Goal: Information Seeking & Learning: Learn about a topic

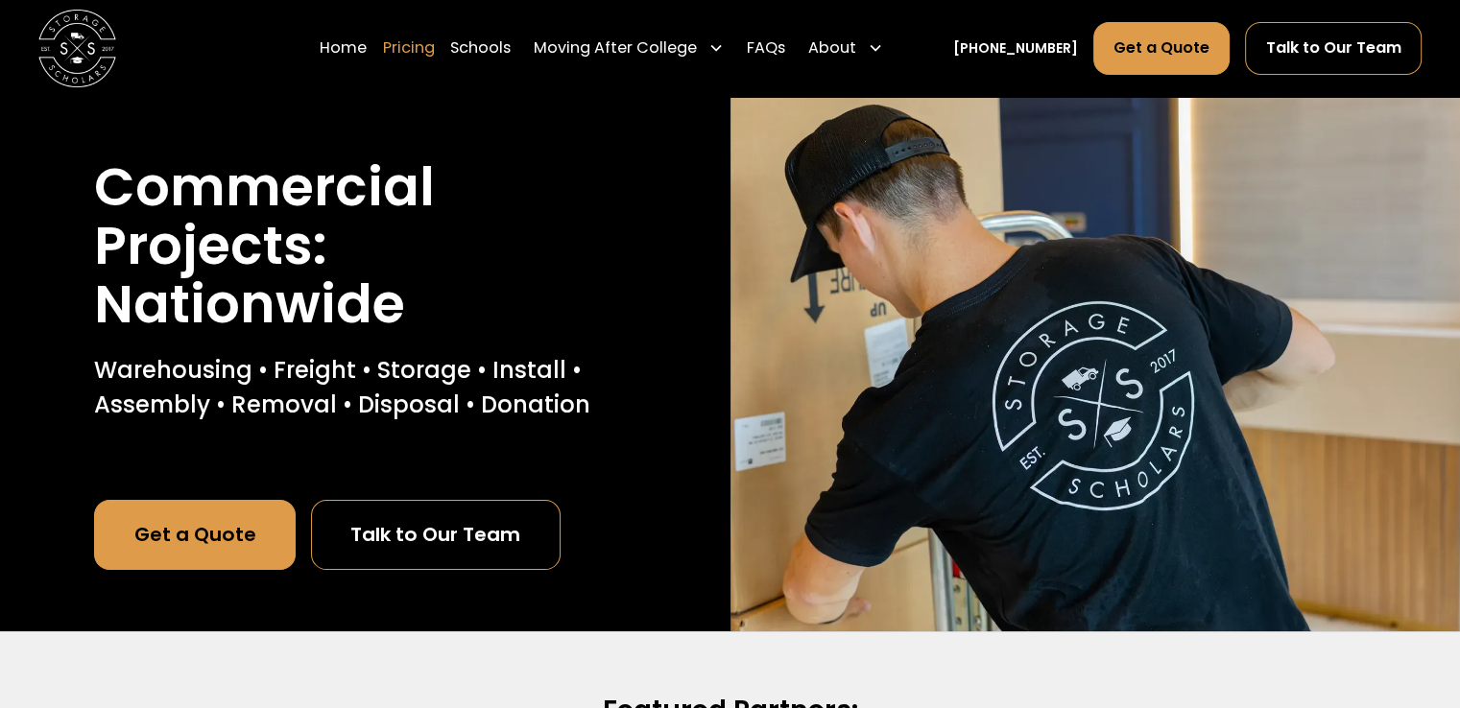
click at [434, 58] on link "Pricing" at bounding box center [409, 48] width 52 height 54
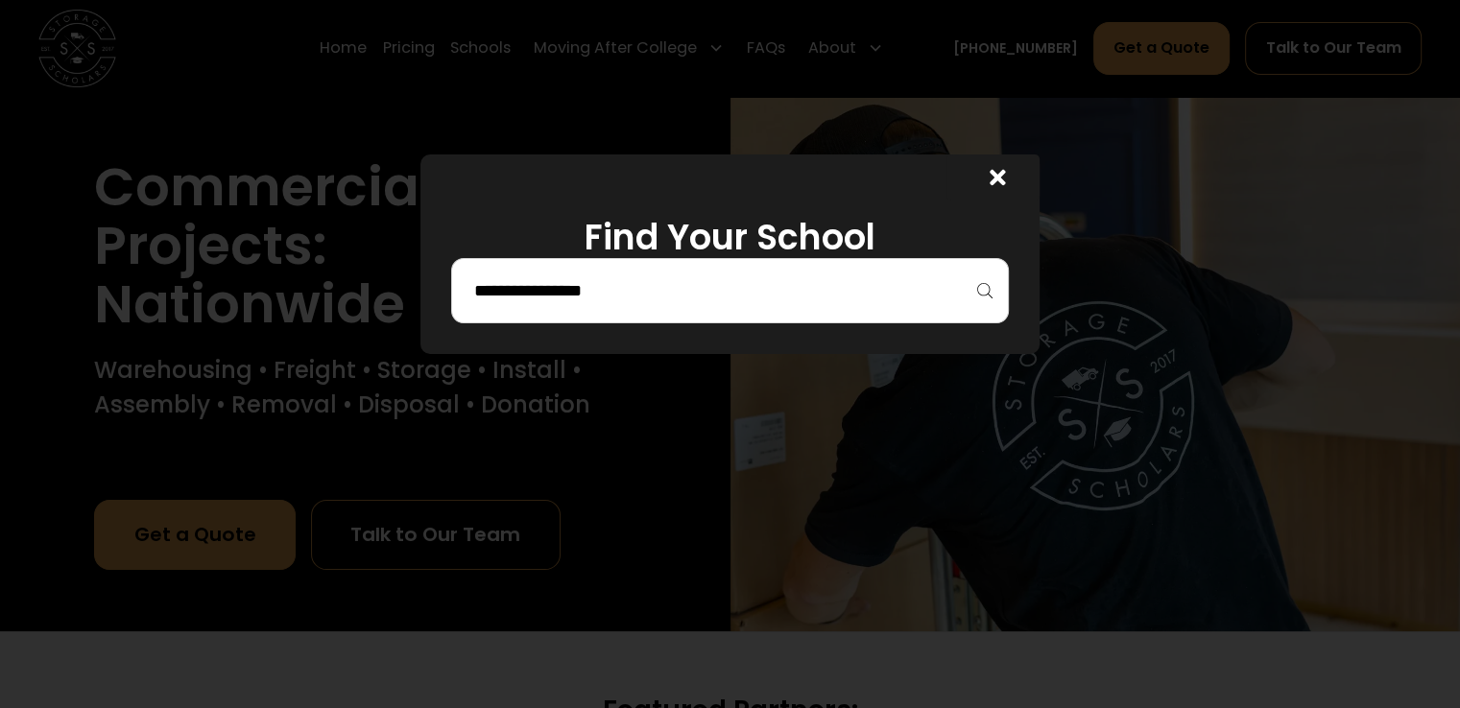
click at [1005, 176] on icon at bounding box center [997, 177] width 15 height 15
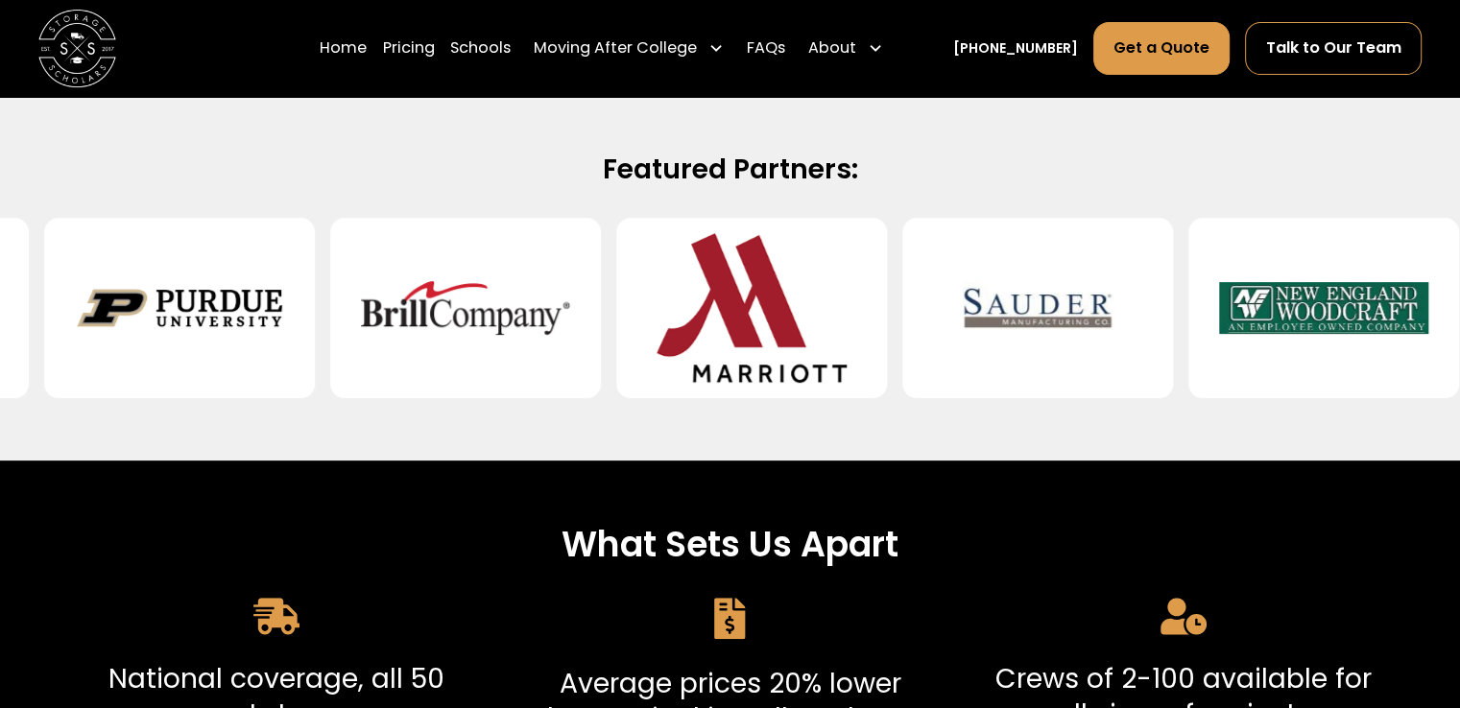
scroll to position [672, 0]
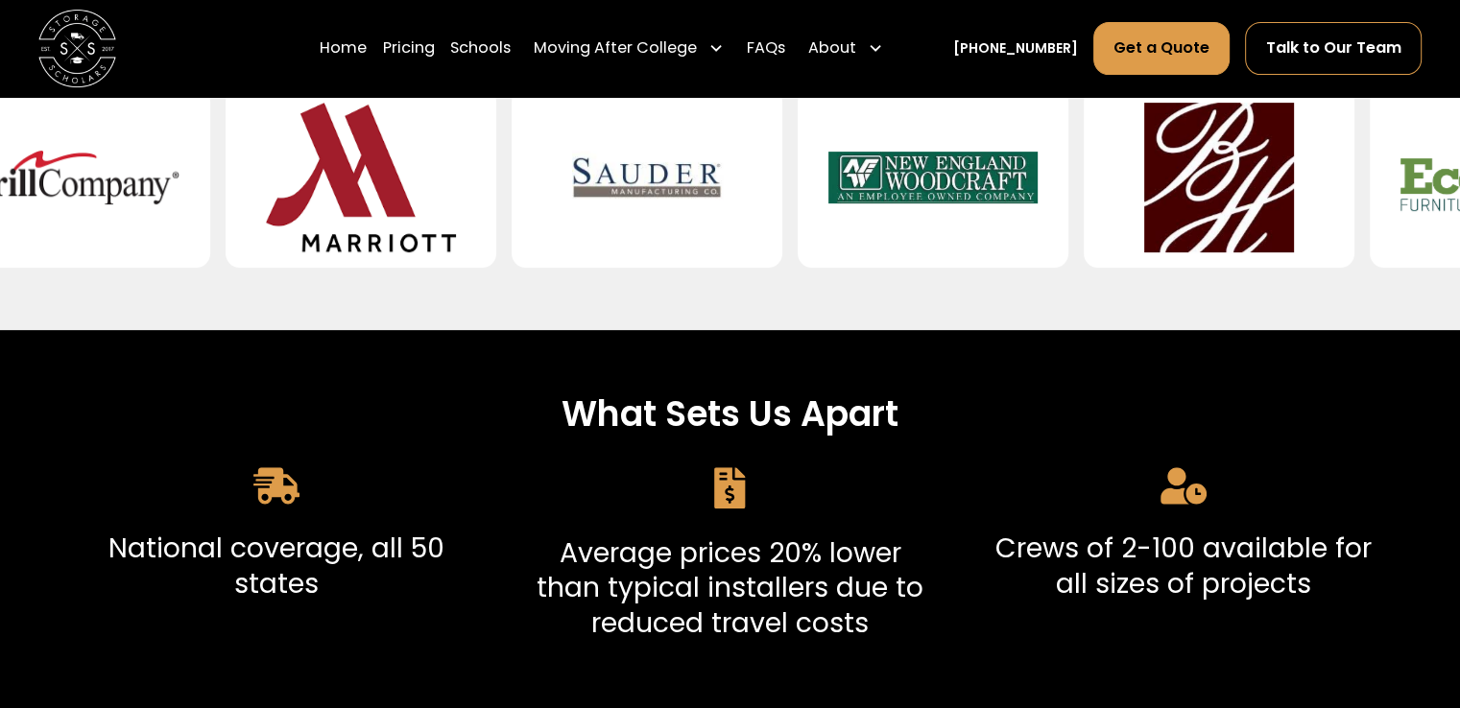
click at [1092, 556] on h3 "Crews of 2-100 available for all sizes of projects" at bounding box center [1183, 566] width 407 height 70
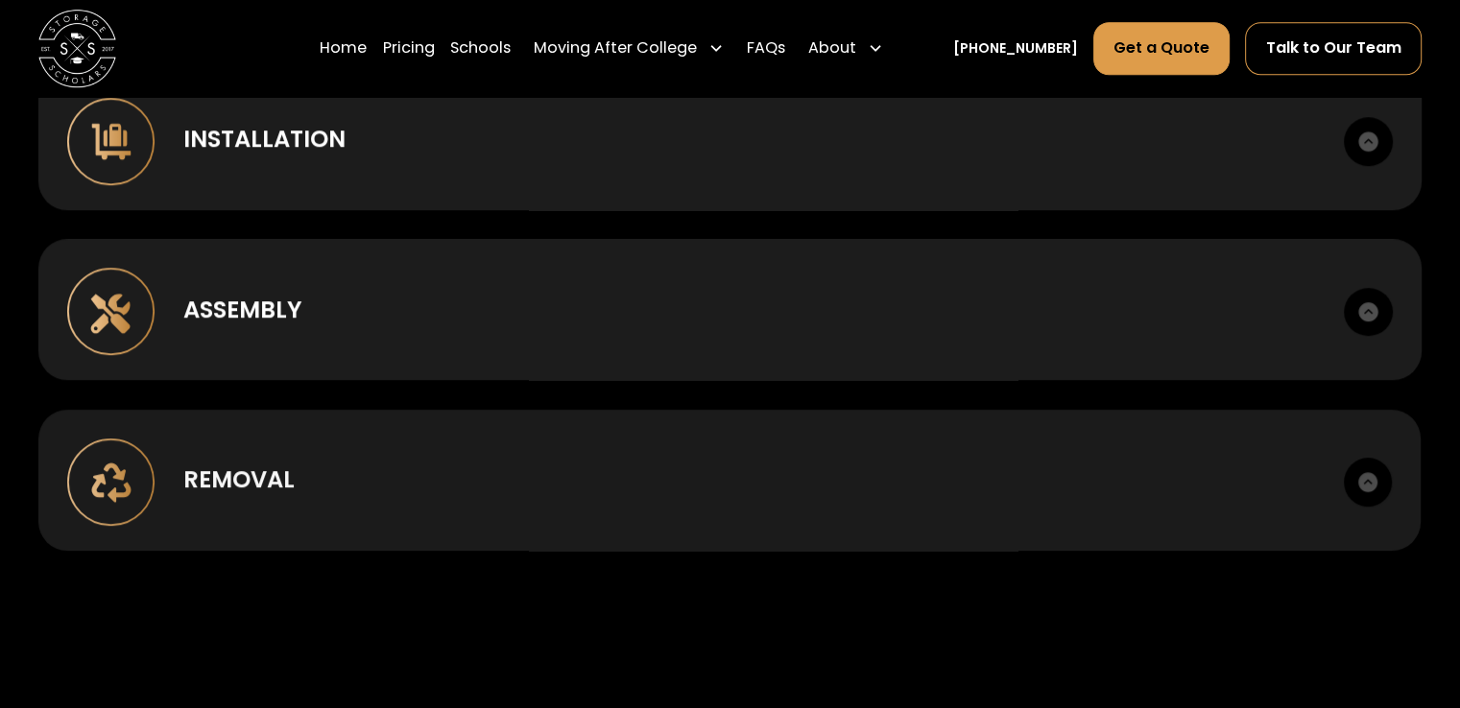
scroll to position [1536, 0]
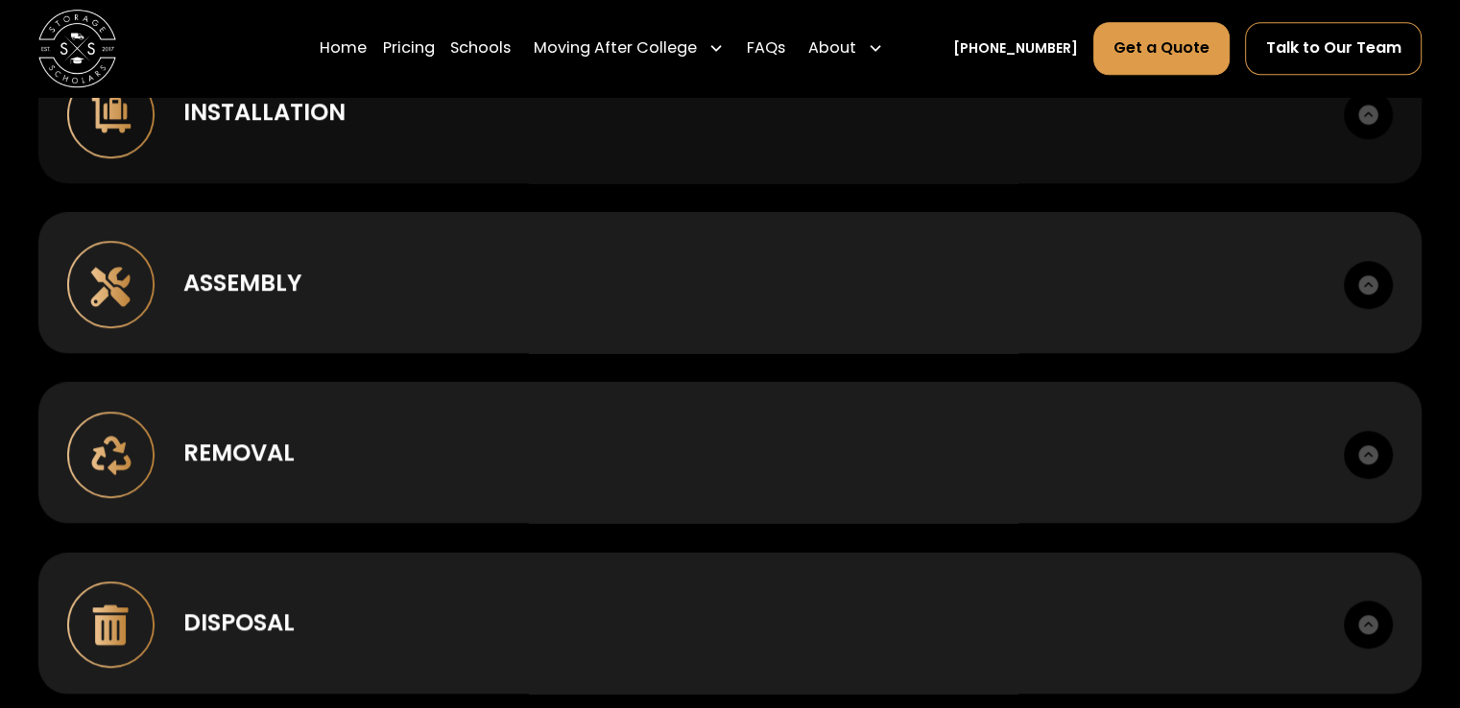
click at [280, 114] on div "Installation" at bounding box center [264, 112] width 162 height 35
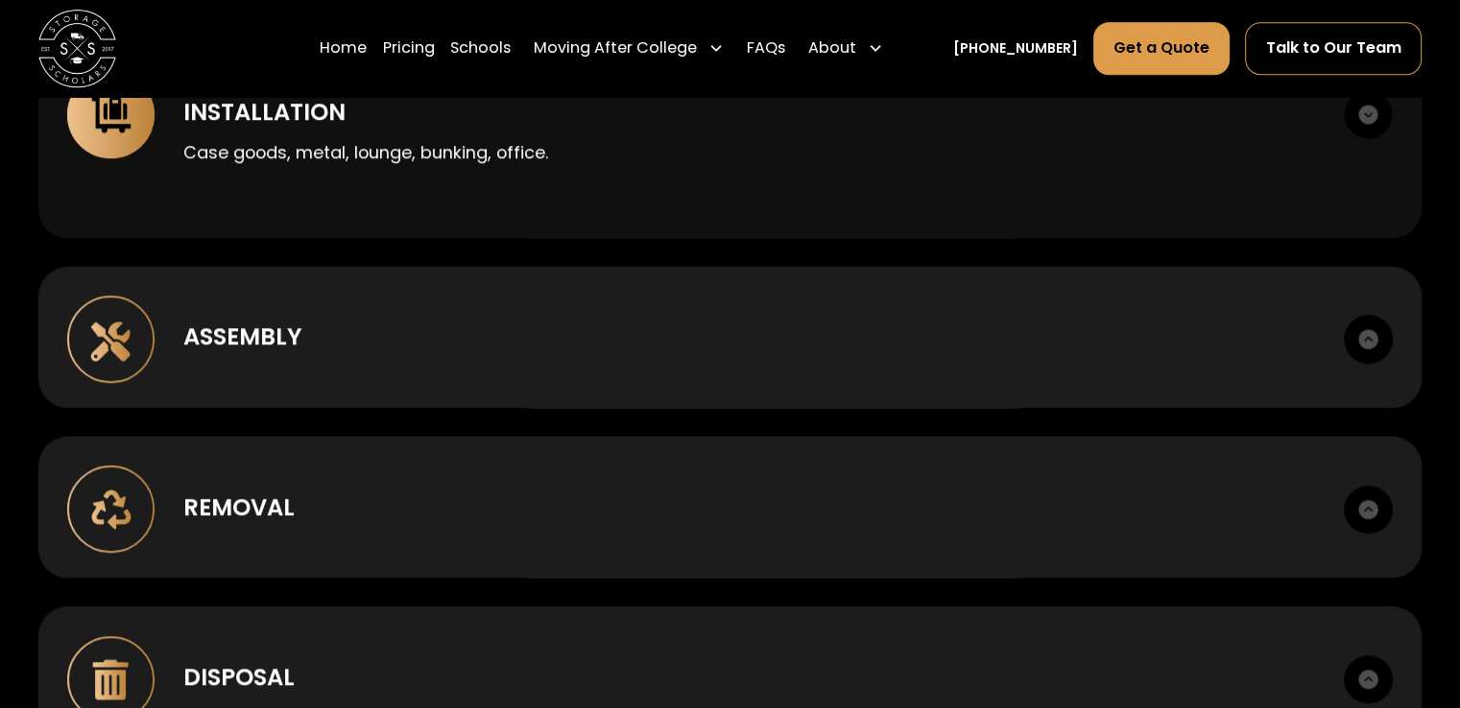
click at [338, 151] on p "Case goods, metal, lounge, bunking, office." at bounding box center [748, 153] width 1131 height 26
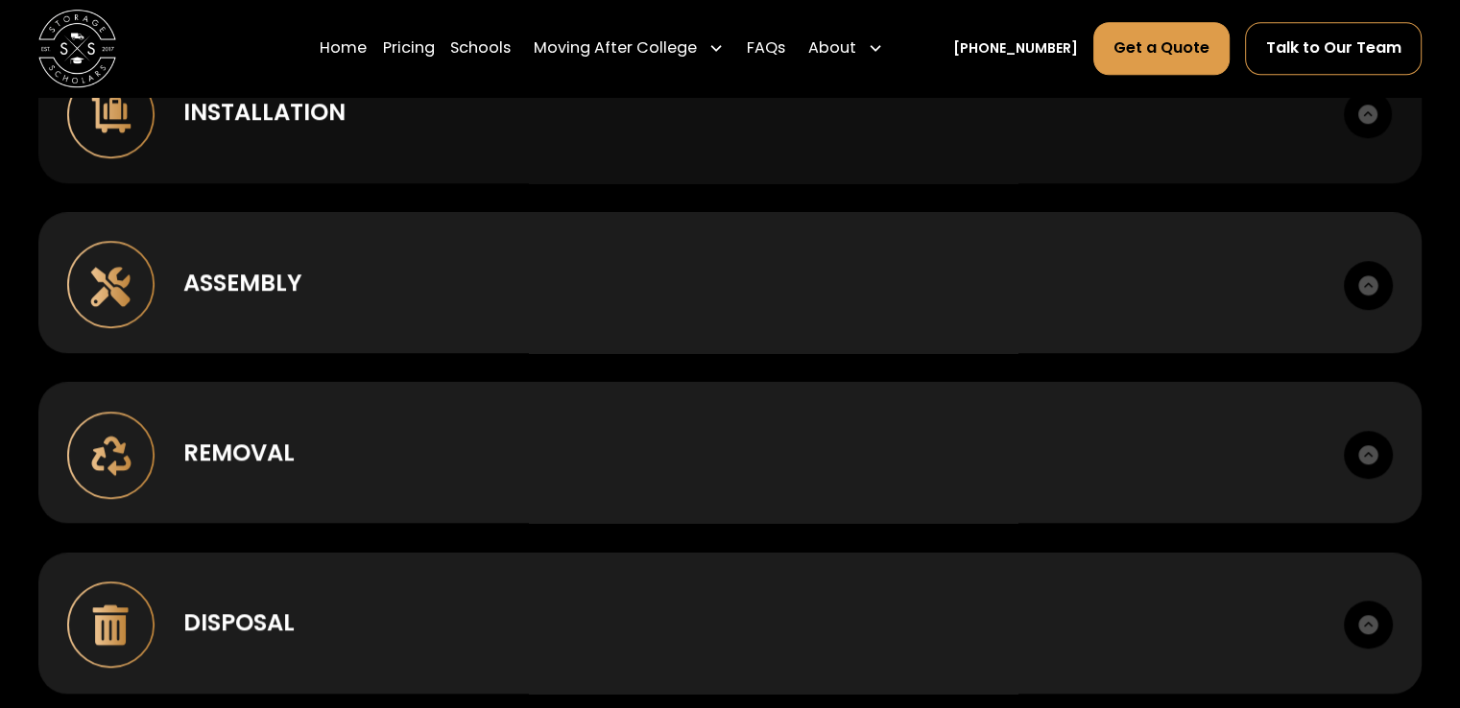
click at [300, 119] on div "Installation" at bounding box center [264, 112] width 162 height 35
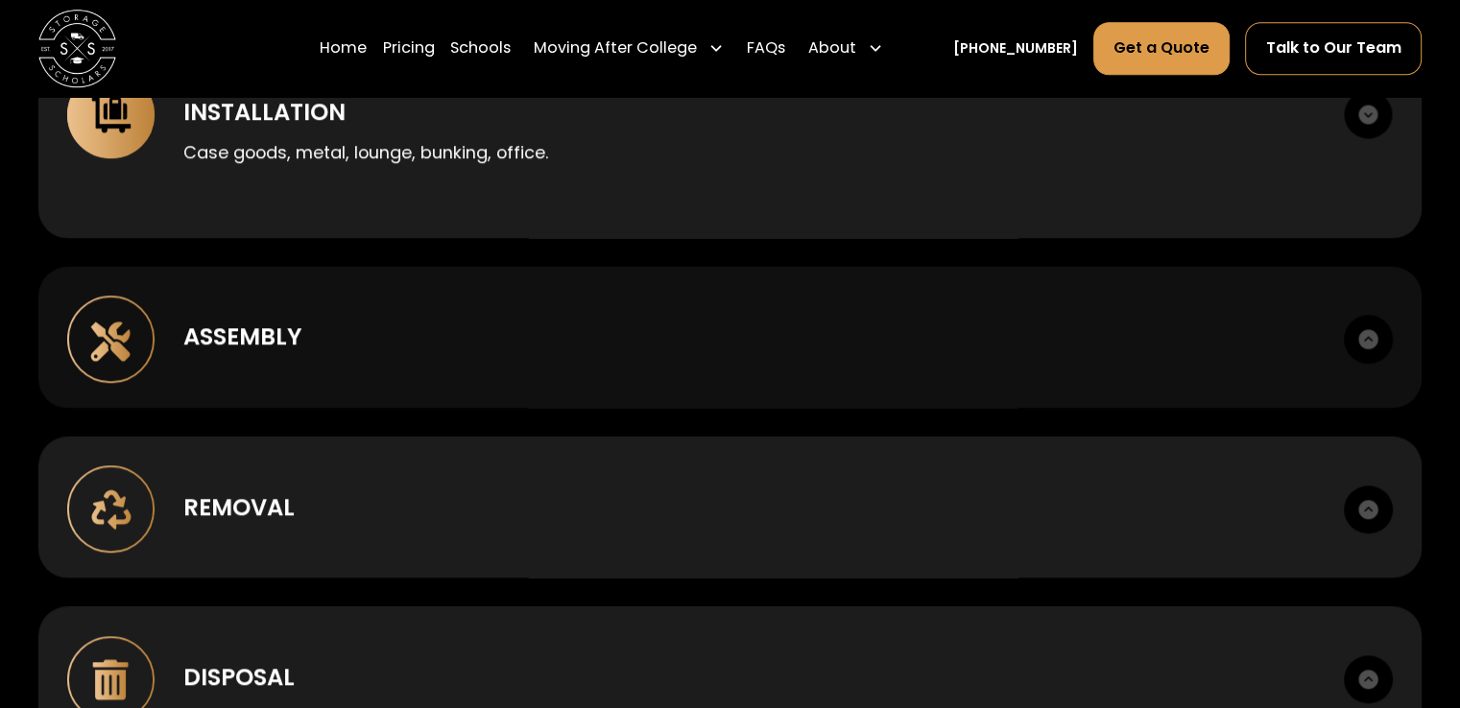
click at [260, 338] on div "Assembly" at bounding box center [242, 337] width 118 height 35
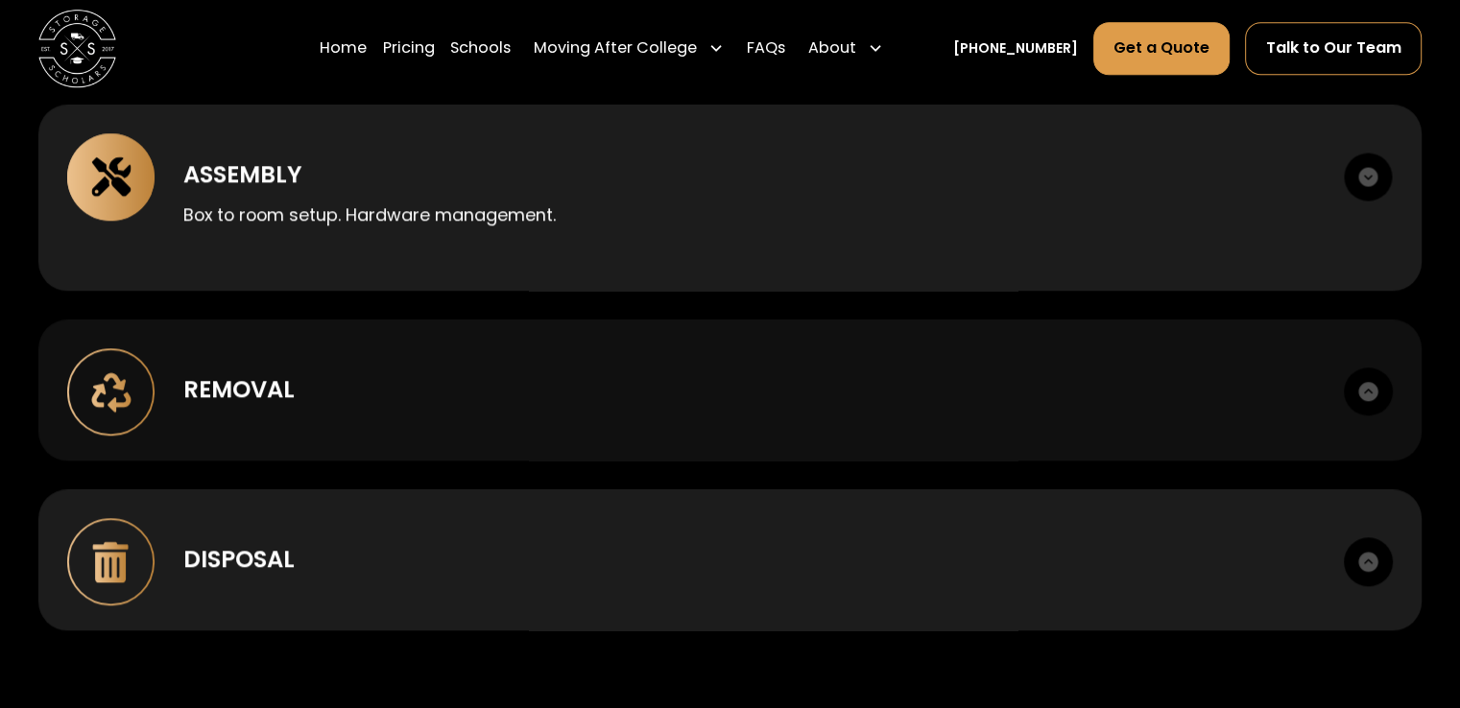
scroll to position [1728, 0]
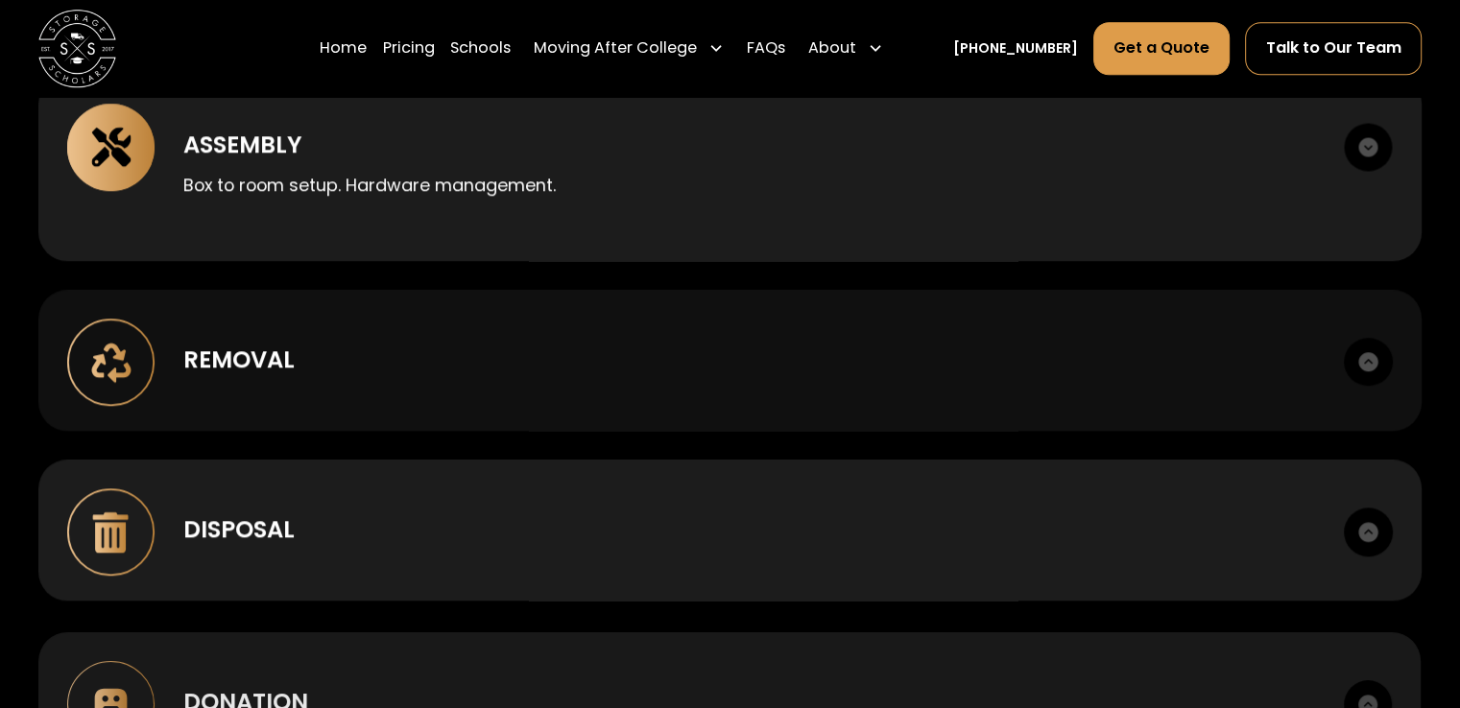
click at [264, 357] on div "Removal" at bounding box center [238, 360] width 111 height 35
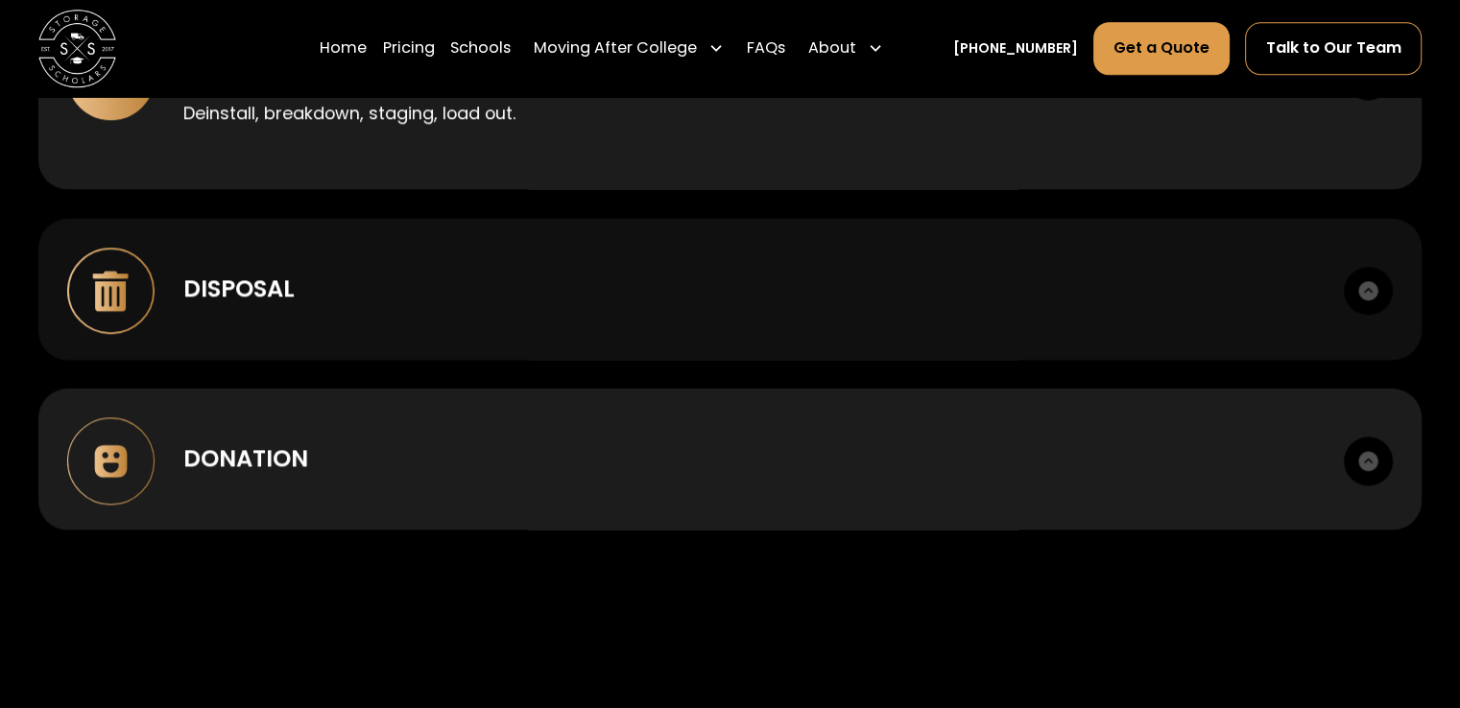
scroll to position [2016, 0]
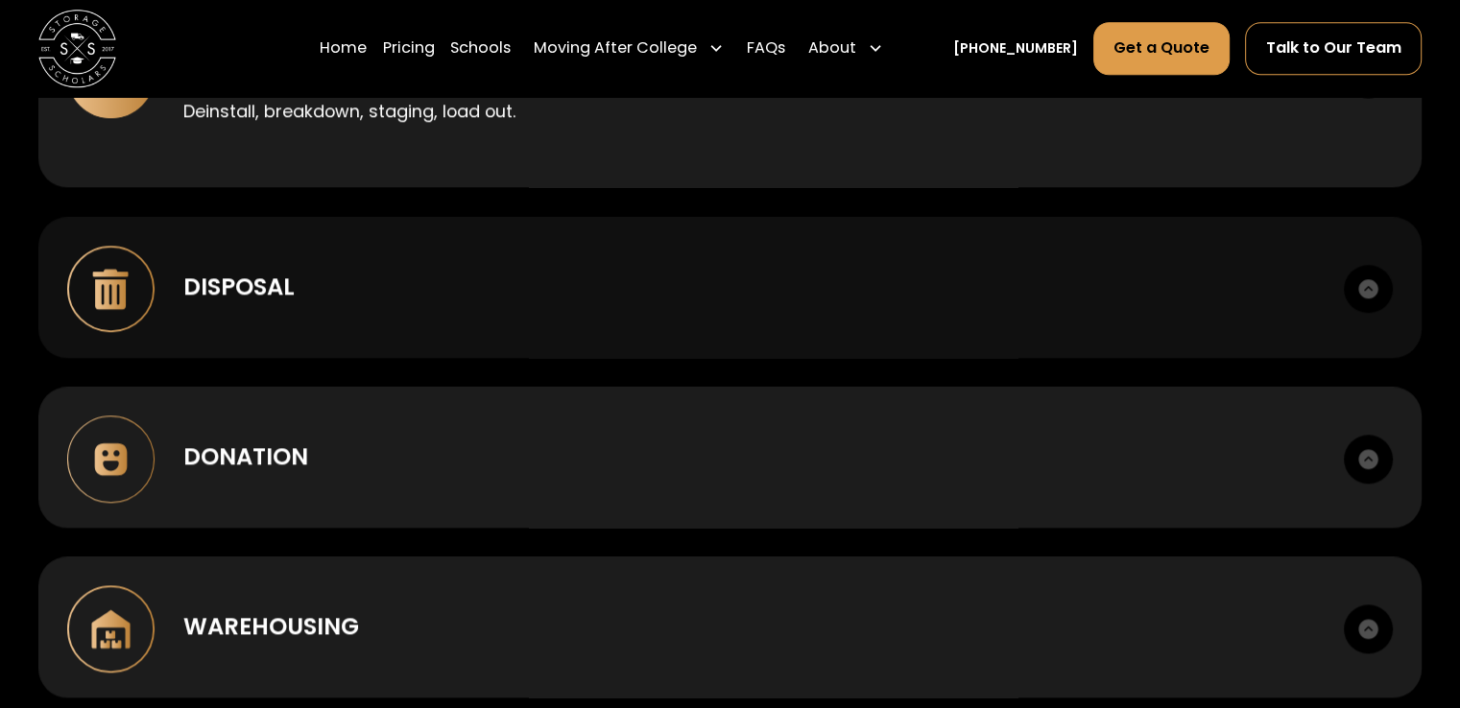
click at [232, 300] on div "Disposal" at bounding box center [238, 287] width 111 height 35
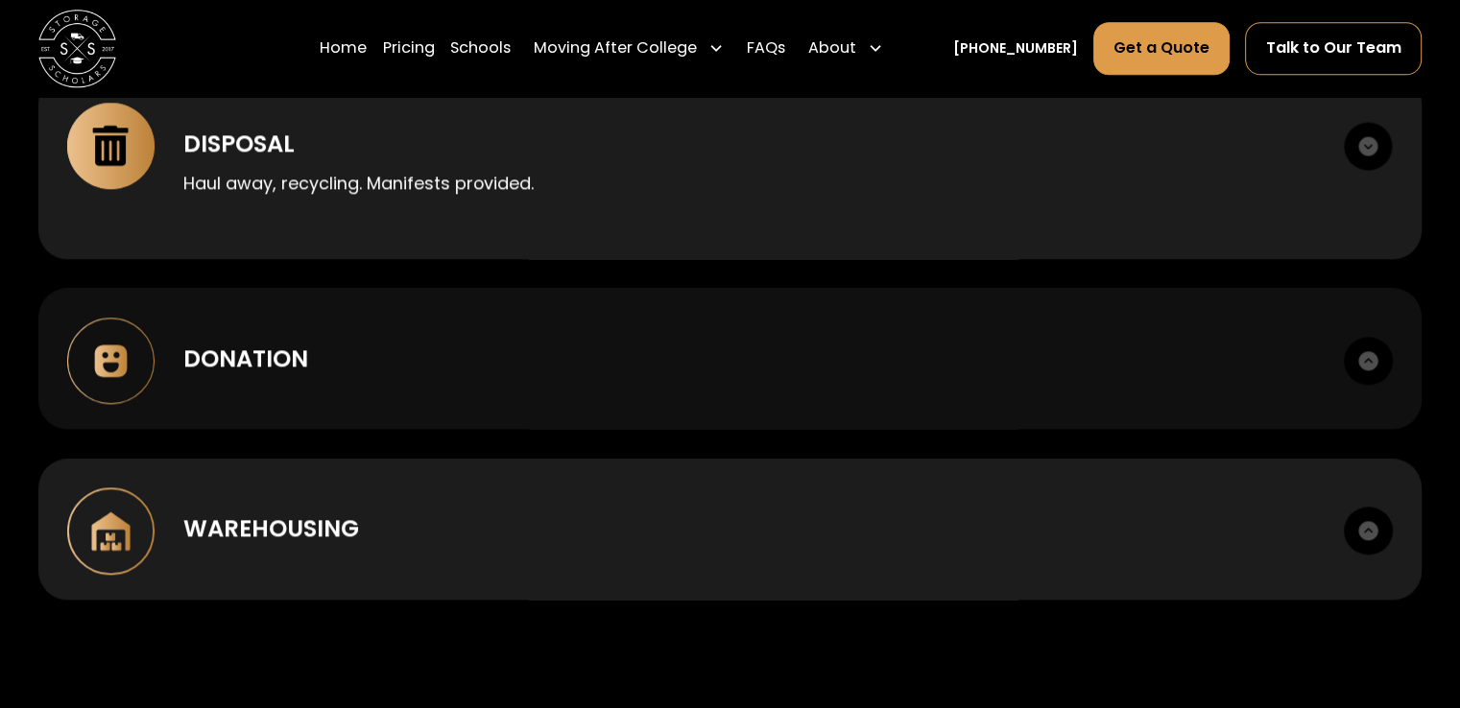
scroll to position [2208, 0]
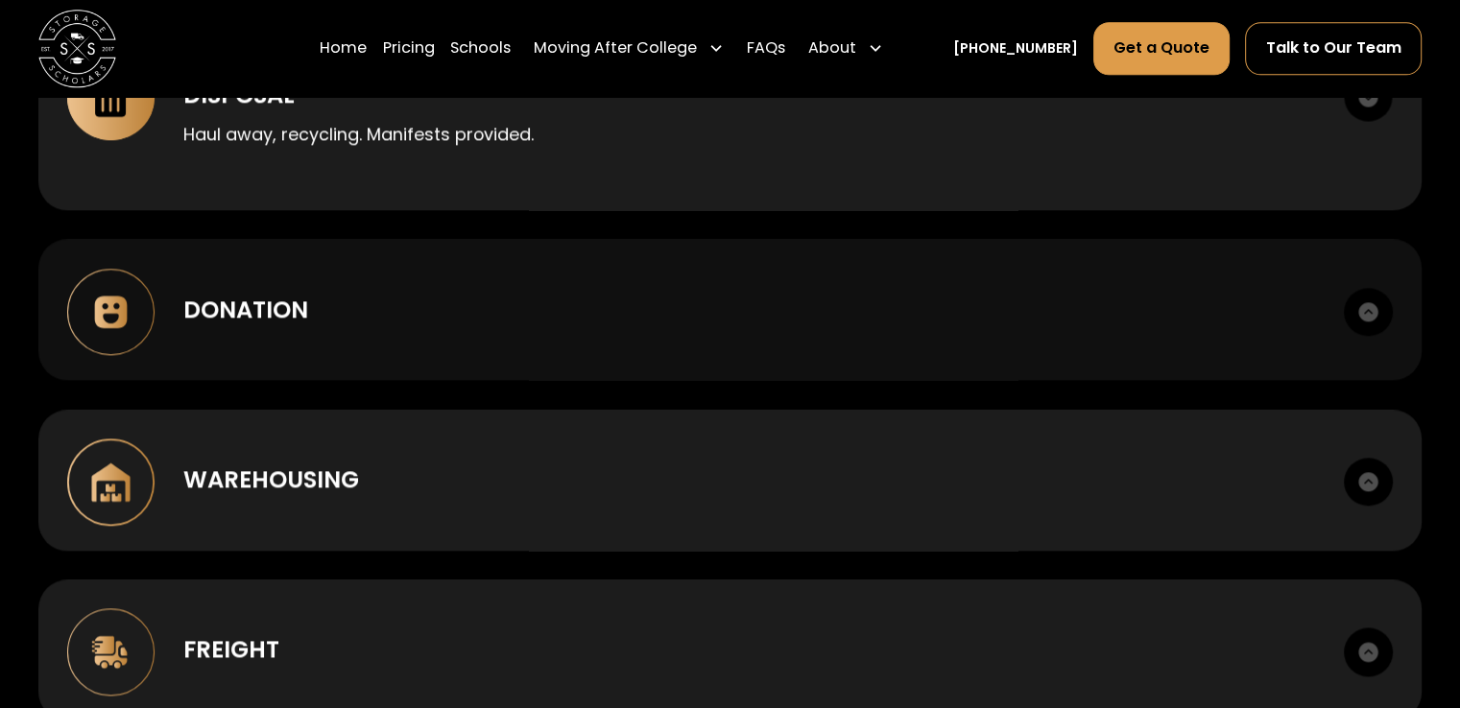
click at [229, 312] on div "Donation" at bounding box center [245, 310] width 125 height 35
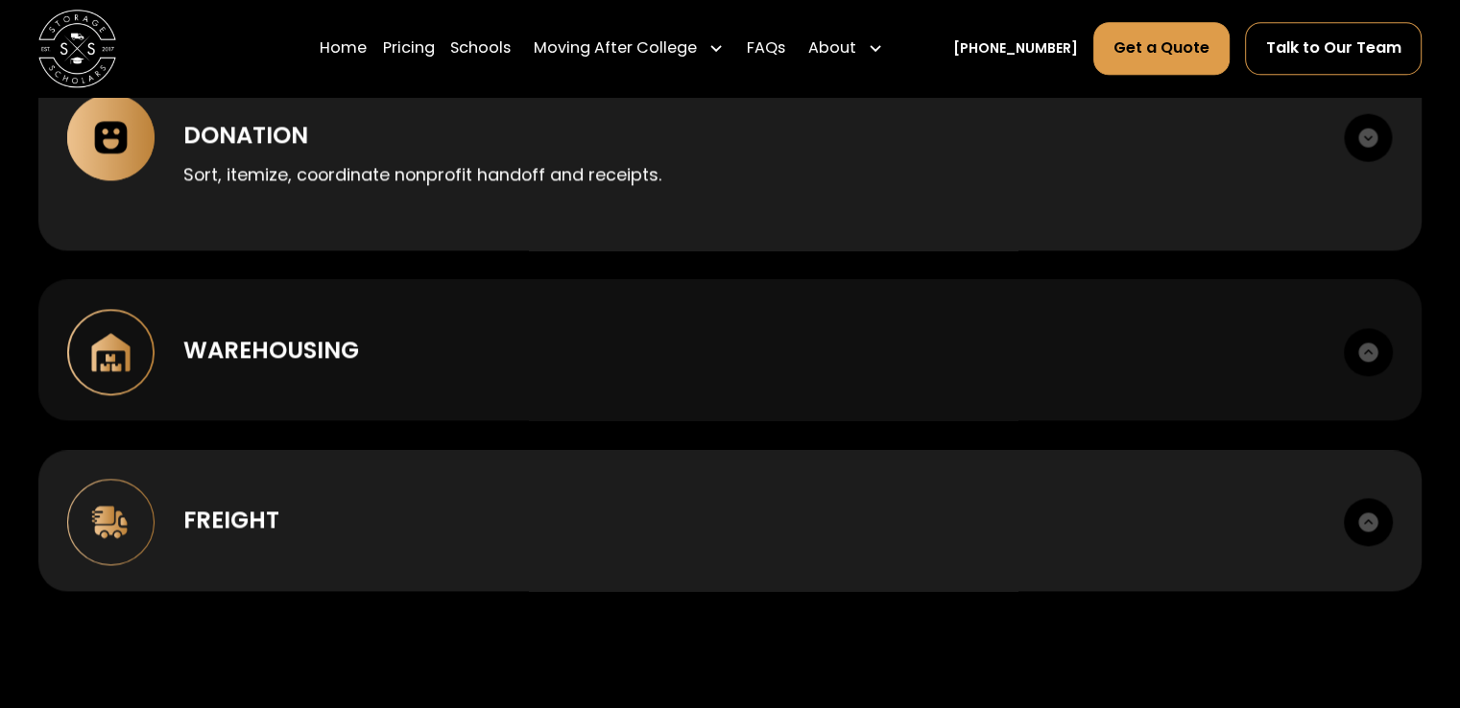
scroll to position [2400, 0]
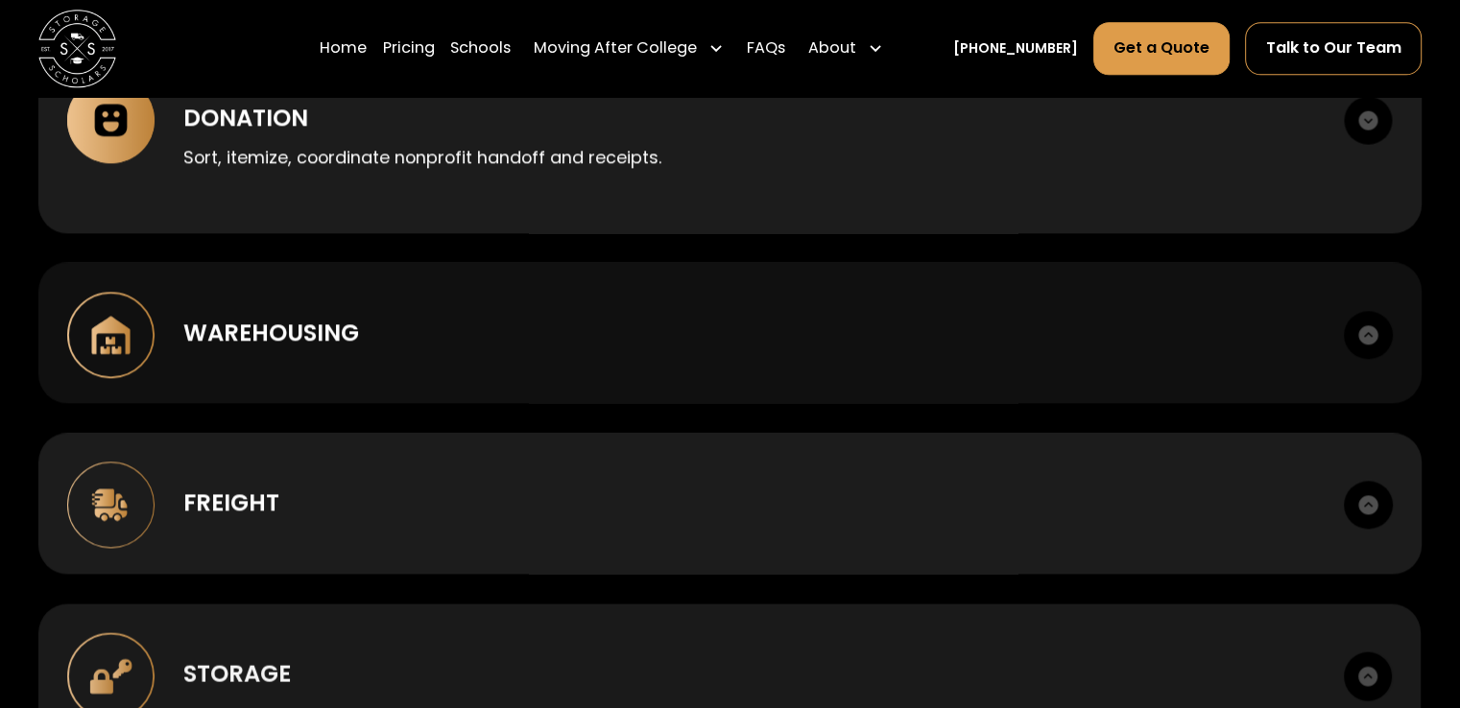
click at [280, 331] on div "Warehousing" at bounding box center [271, 333] width 176 height 35
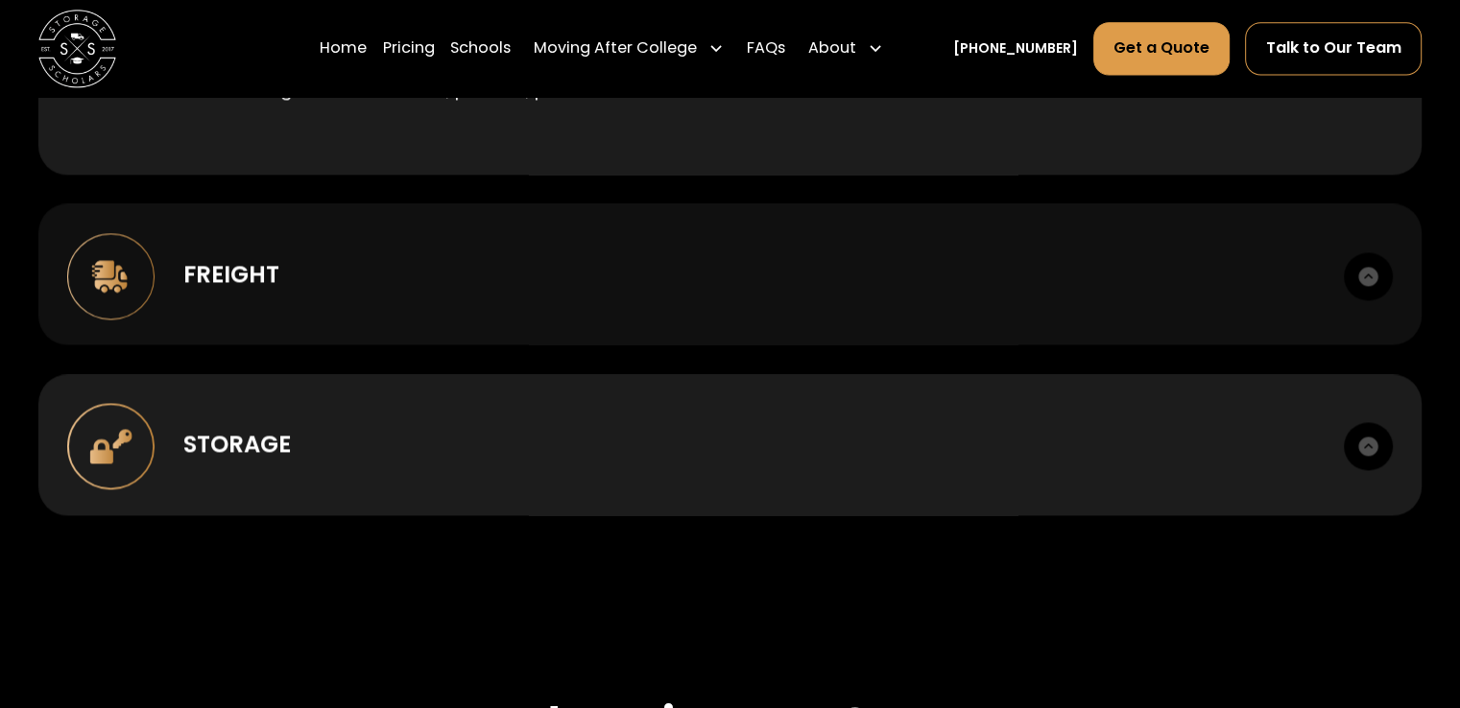
scroll to position [2688, 0]
click at [230, 282] on div "Freight" at bounding box center [231, 269] width 96 height 35
